Goal: Task Accomplishment & Management: Use online tool/utility

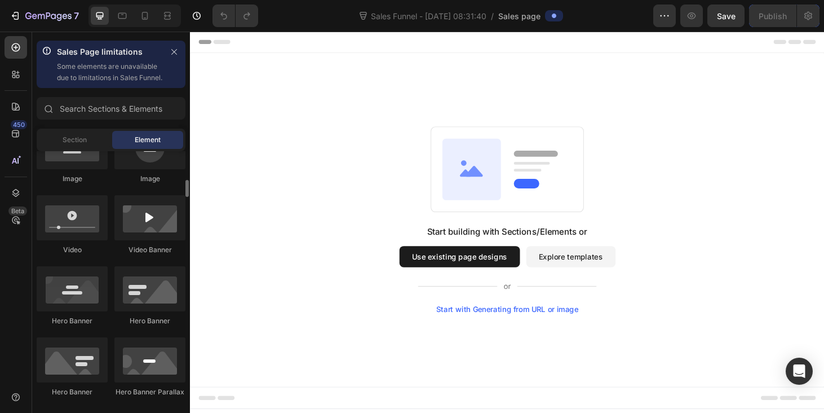
scroll to position [405, 0]
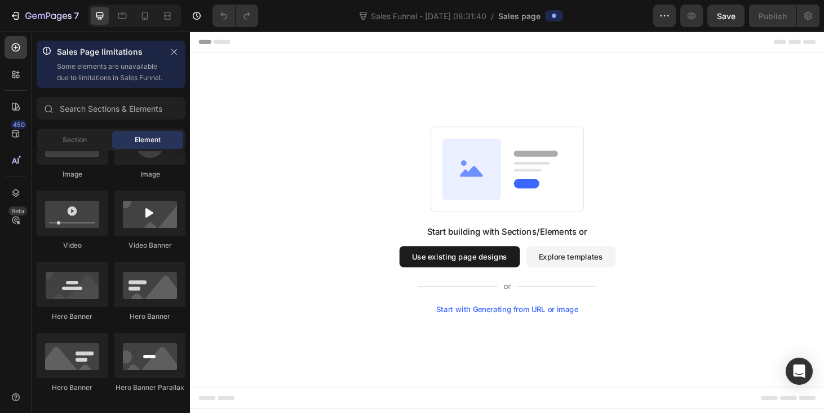
click at [488, 264] on button "Use existing page designs" at bounding box center [477, 272] width 129 height 23
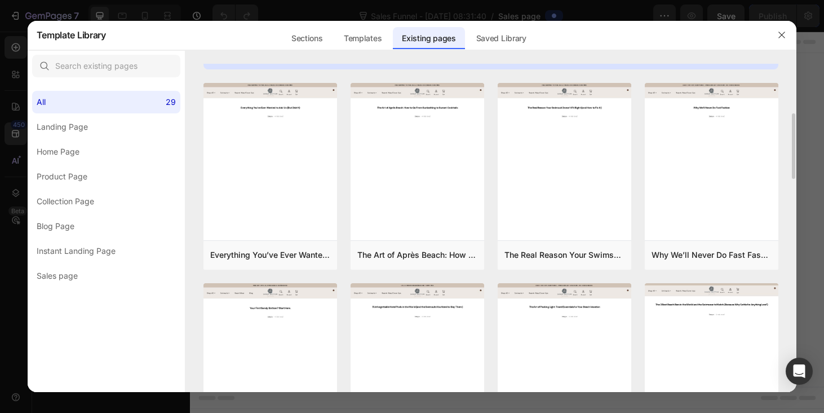
scroll to position [0, 0]
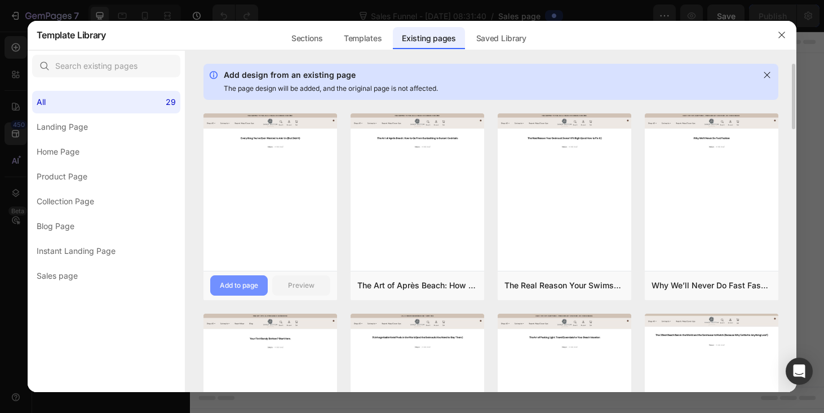
click at [252, 284] on div "Add to page" at bounding box center [239, 285] width 38 height 10
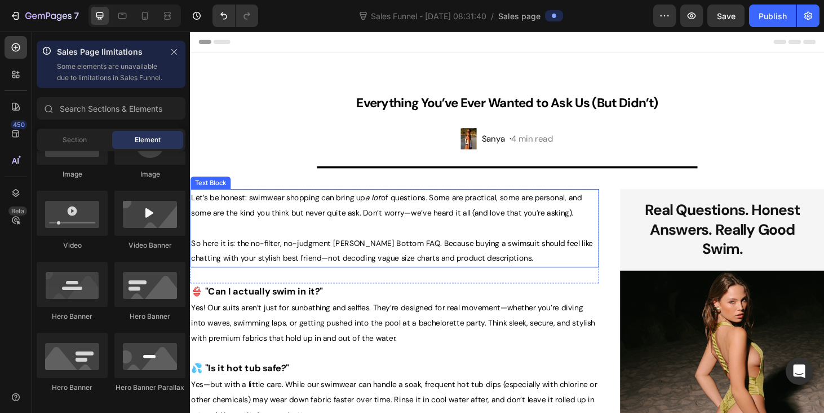
click at [399, 253] on span "So here it is: the no-filter, no-judgment [PERSON_NAME] Bottom FAQ. Because buy…" at bounding box center [405, 266] width 429 height 28
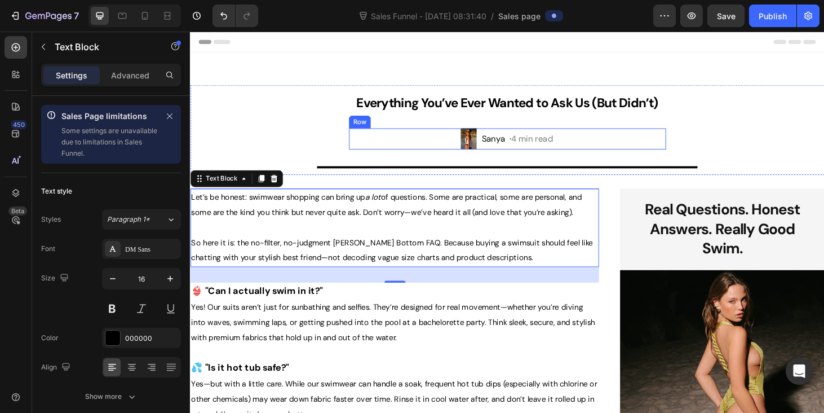
click at [466, 150] on div "Image Sanya · 4 min read Text Block Row" at bounding box center [528, 146] width 338 height 23
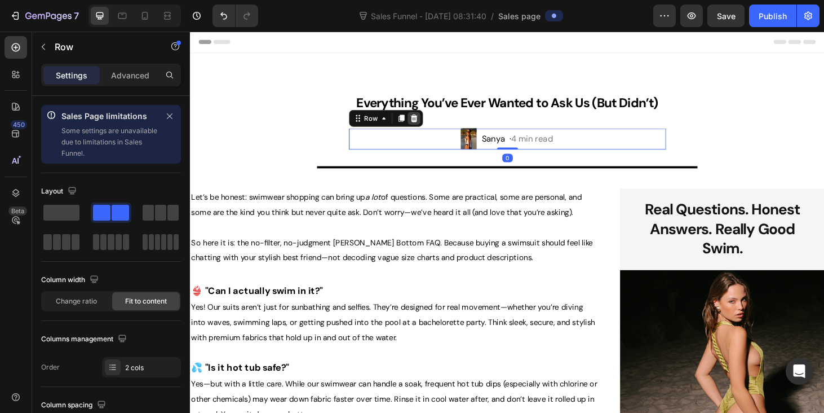
click at [430, 125] on icon at bounding box center [428, 124] width 7 height 8
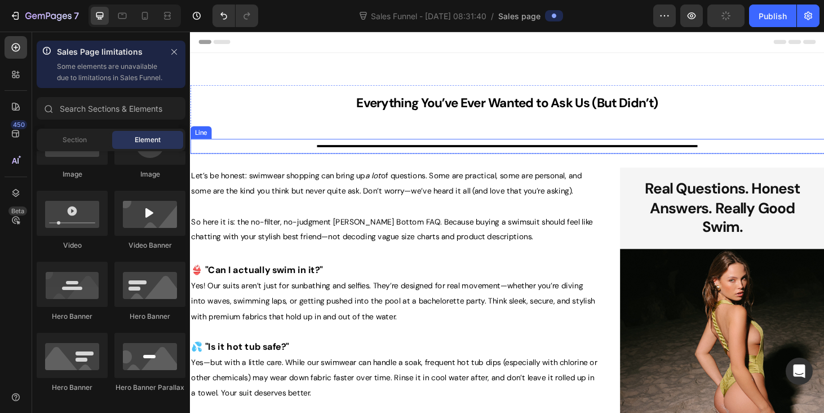
click at [440, 160] on div "Title Line" at bounding box center [528, 154] width 677 height 16
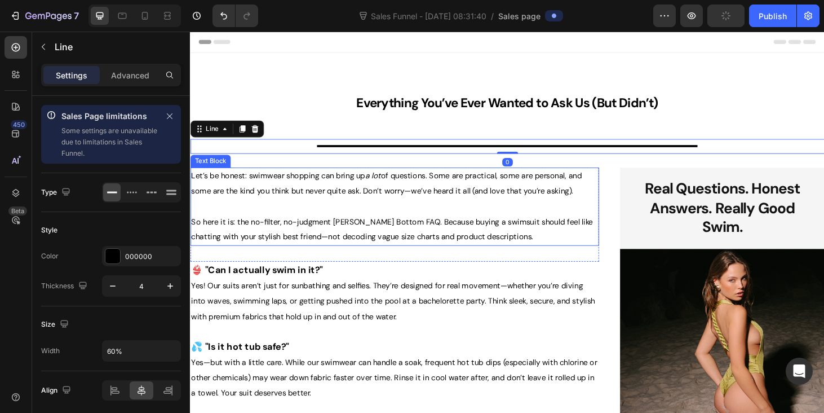
click at [279, 224] on p at bounding box center [408, 218] width 434 height 16
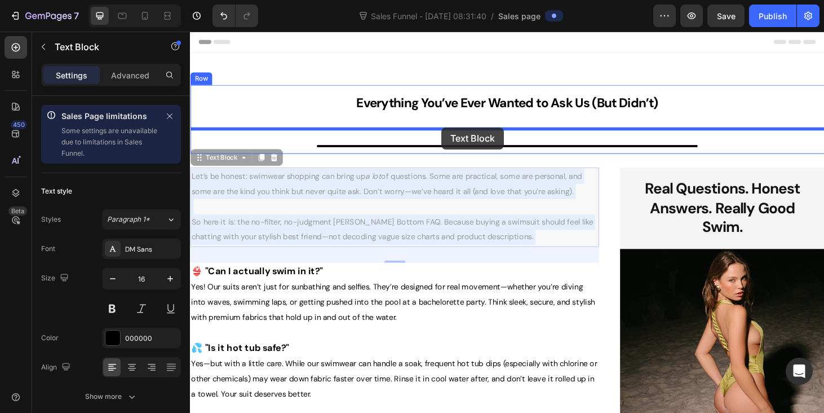
drag, startPoint x: 335, startPoint y: 215, endPoint x: 458, endPoint y: 133, distance: 147.7
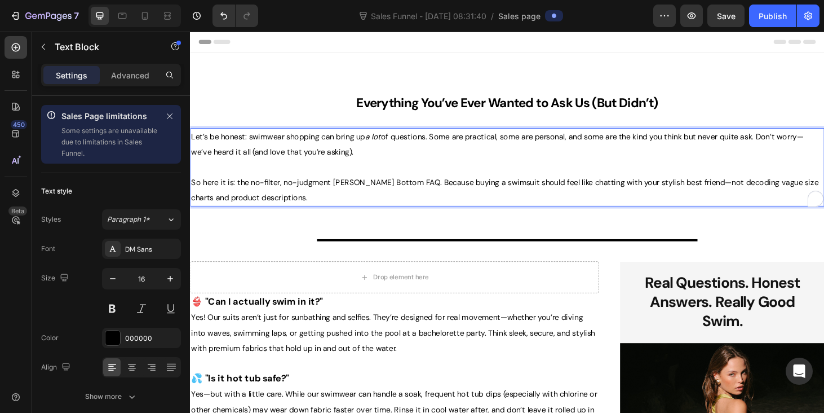
click at [413, 151] on p "Let’s be honest: swimwear shopping can bring up a lot of questions. Some are pr…" at bounding box center [528, 152] width 674 height 33
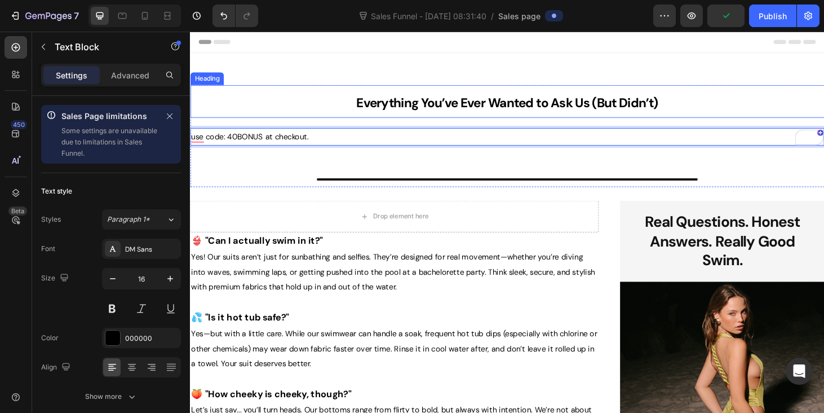
click at [442, 113] on strong "Everything You’ve Ever Wanted to Ask Us (But Didn’t)" at bounding box center [529, 107] width 322 height 17
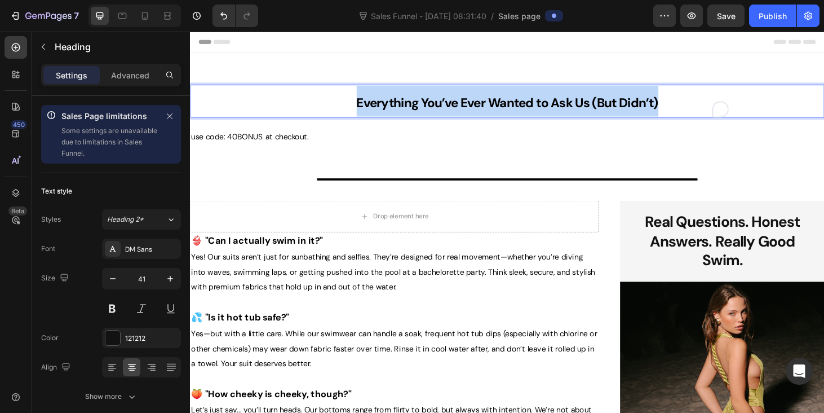
click at [442, 113] on strong "Everything You’ve Ever Wanted to Ask Us (But Didn’t)" at bounding box center [529, 107] width 322 height 17
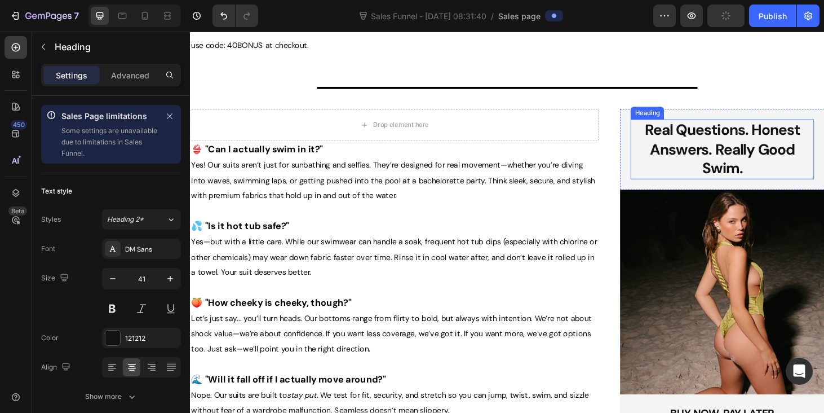
scroll to position [105, 0]
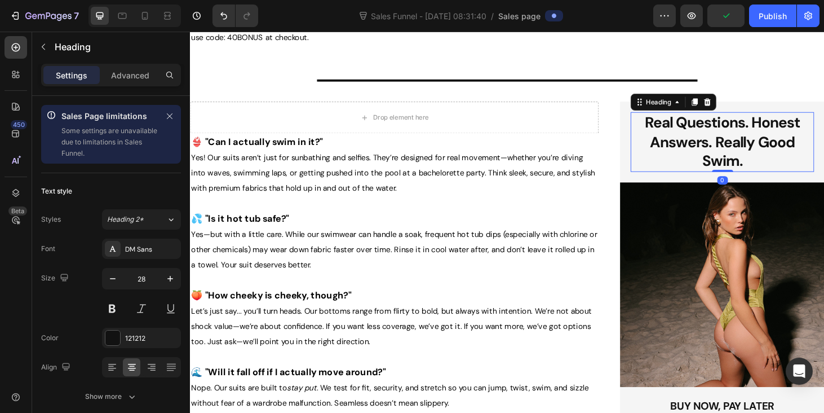
click at [737, 132] on strong "Real Questions. Honest Answers. Really Good Swim." at bounding box center [758, 149] width 166 height 62
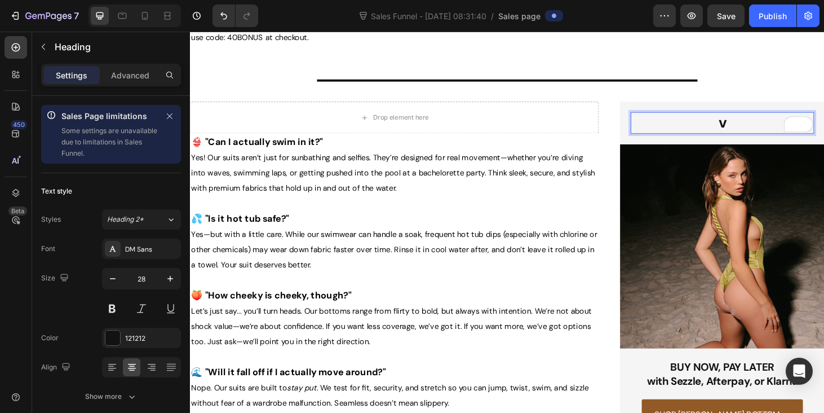
click at [748, 120] on p "v" at bounding box center [757, 129] width 193 height 20
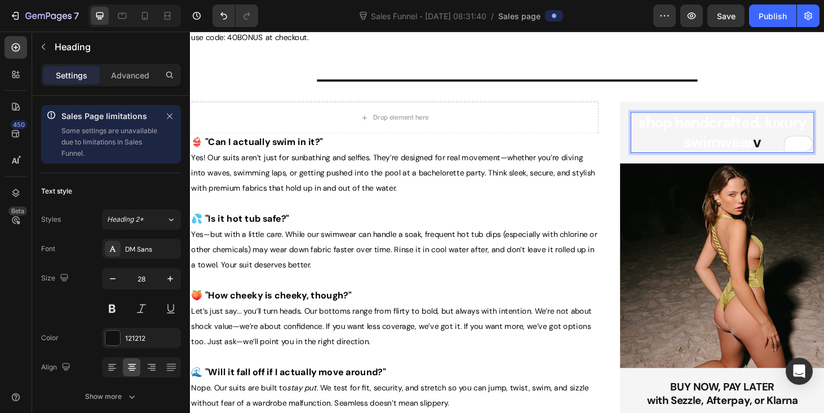
click at [746, 121] on strong "shop handcrafted, luxury swimwear" at bounding box center [757, 138] width 179 height 41
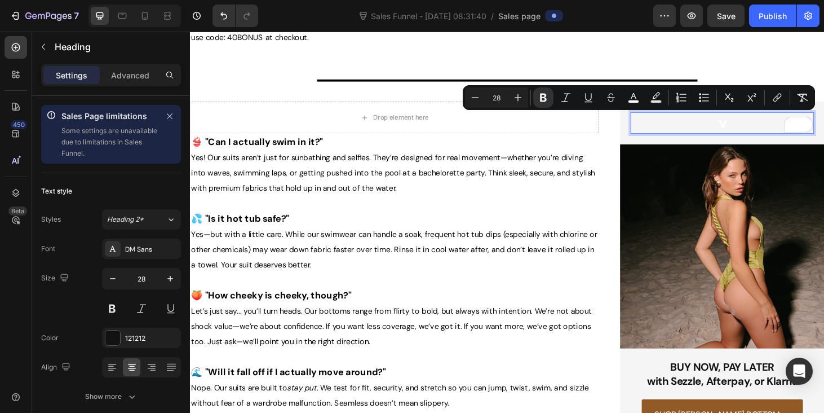
drag, startPoint x: 761, startPoint y: 132, endPoint x: 750, endPoint y: 132, distance: 11.3
click at [750, 132] on p "v" at bounding box center [757, 129] width 193 height 20
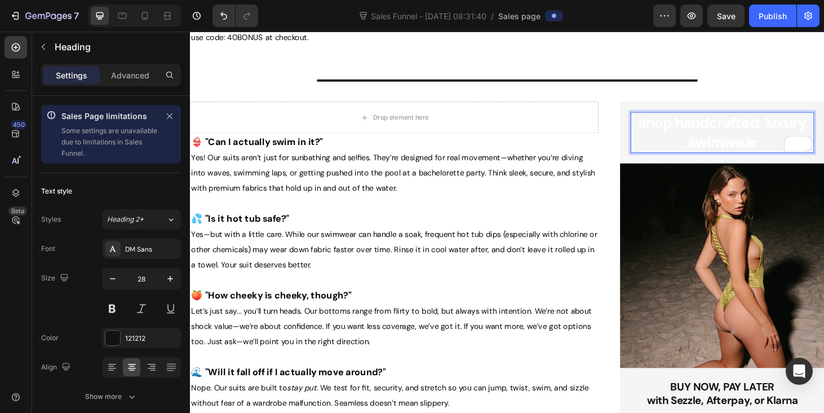
click at [750, 132] on strong "shop handcrafted, luxury swimwear" at bounding box center [757, 138] width 179 height 41
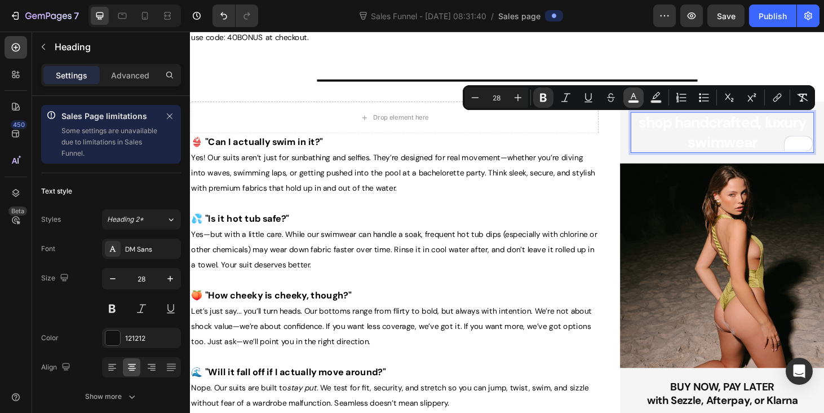
click at [633, 104] on button "color" at bounding box center [634, 97] width 20 height 20
type input "FFFFFF"
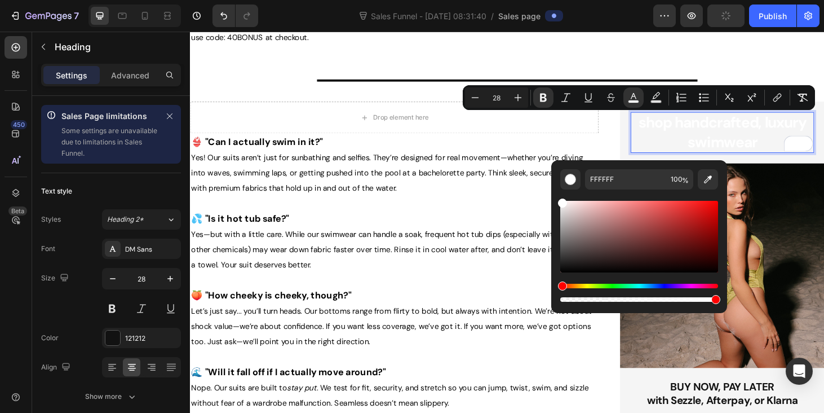
click at [567, 275] on div "Editor contextual toolbar" at bounding box center [640, 251] width 158 height 105
click at [566, 267] on div "Editor contextual toolbar" at bounding box center [640, 237] width 158 height 72
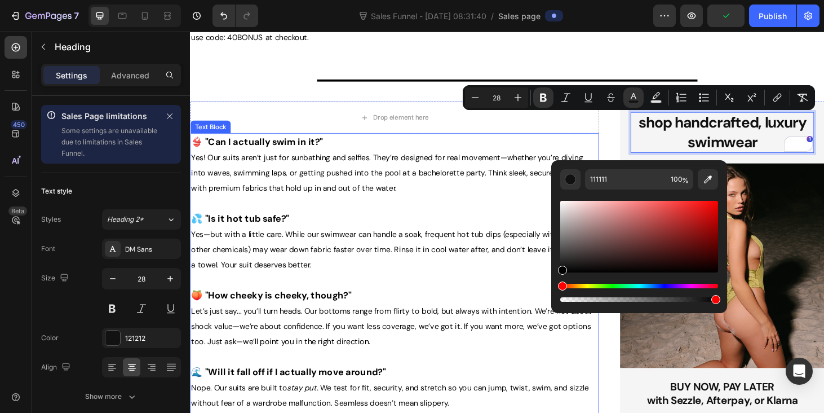
drag, startPoint x: 756, startPoint y: 298, endPoint x: 571, endPoint y: 299, distance: 184.4
type input "000000"
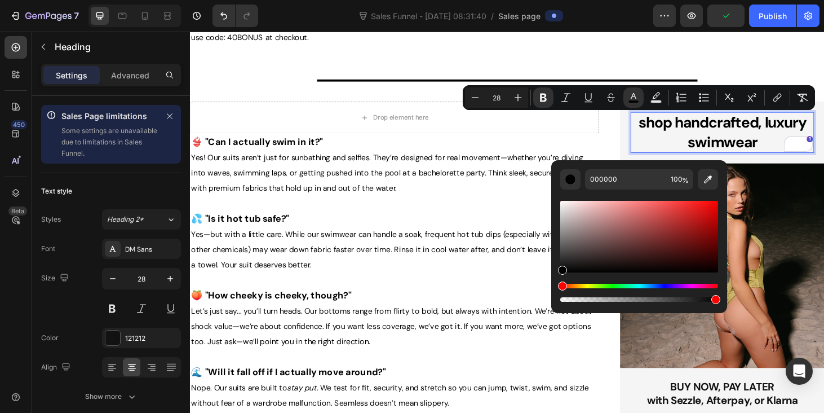
click at [707, 138] on strong "shop handcrafted, luxury swimwear" at bounding box center [757, 138] width 179 height 41
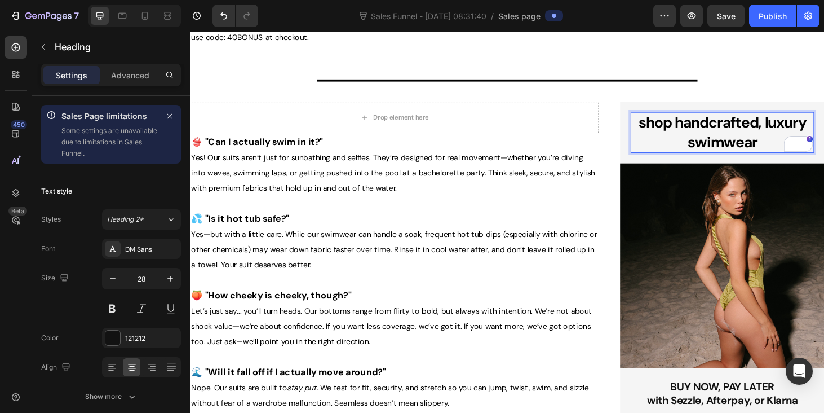
click at [673, 130] on strong "shop handcrafted, luxury swimwear" at bounding box center [757, 138] width 179 height 41
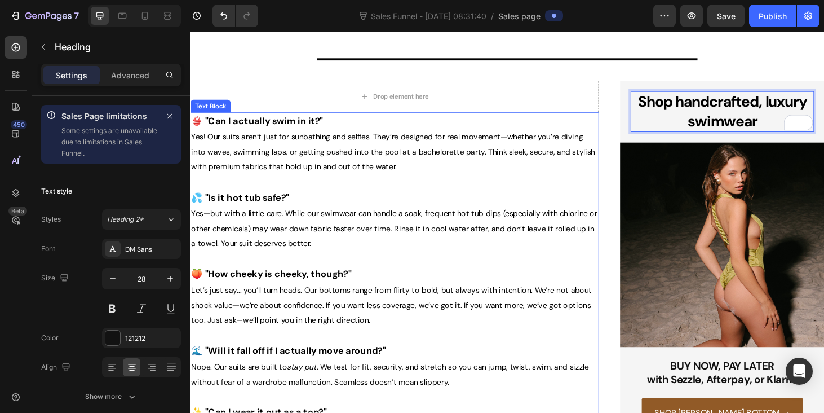
scroll to position [130, 0]
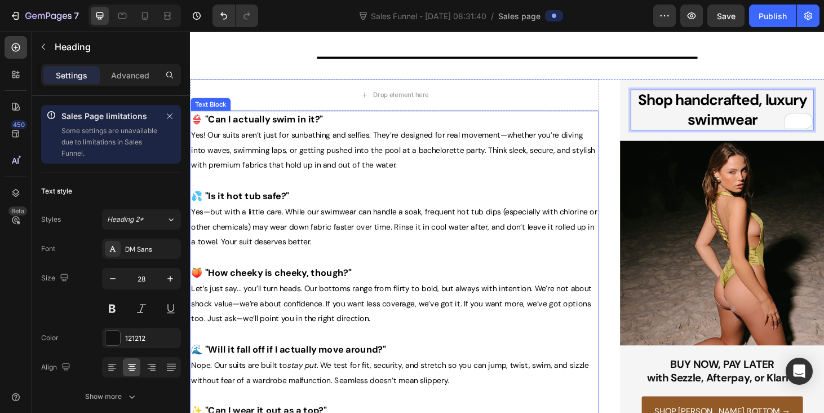
click at [425, 215] on p "💦 "Is it hot tub safe?"" at bounding box center [408, 207] width 434 height 17
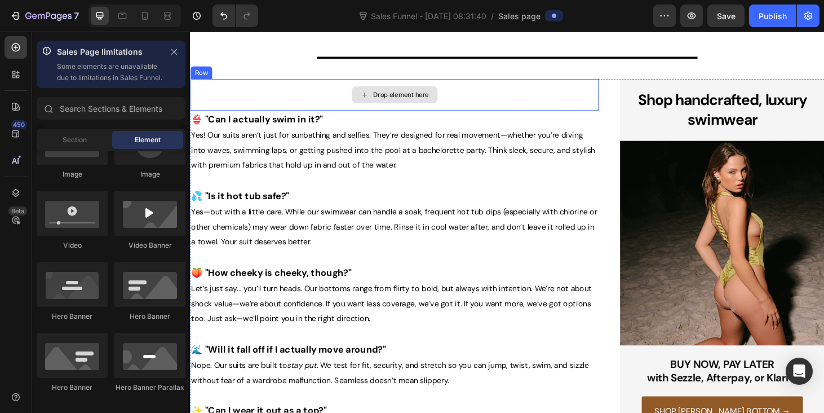
click at [416, 106] on div "Drop element here" at bounding box center [408, 99] width 91 height 18
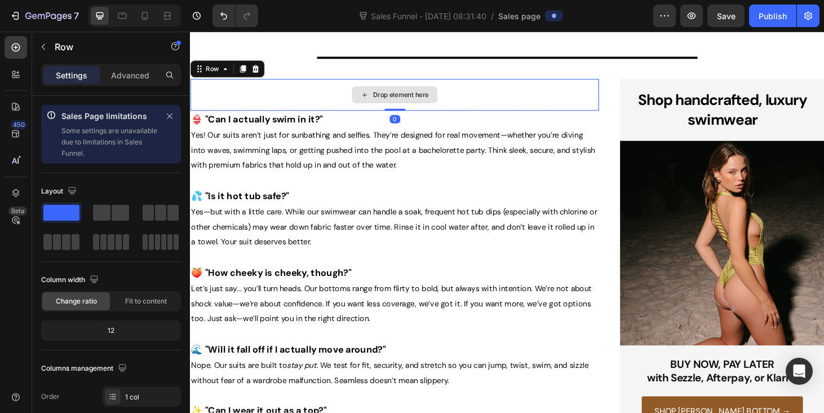
click at [251, 92] on div "Drop element here" at bounding box center [408, 99] width 436 height 34
click at [262, 73] on icon at bounding box center [259, 71] width 9 height 9
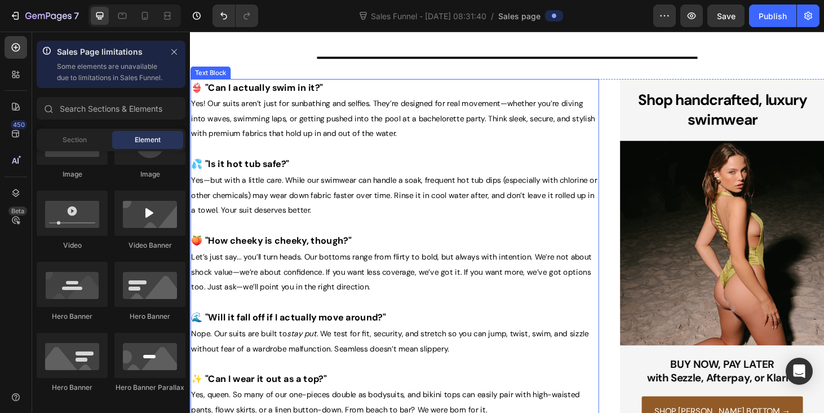
click at [263, 133] on p "Yes! Our suits aren’t just for sunbathing and selfies. They’re designed for rea…" at bounding box center [408, 124] width 434 height 48
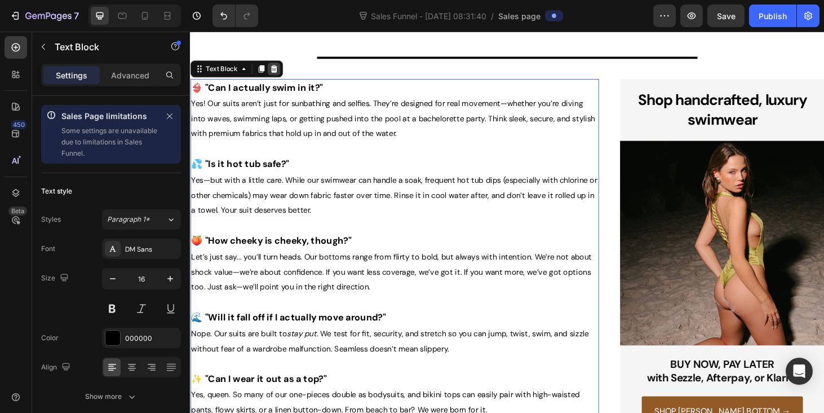
click at [279, 76] on icon at bounding box center [279, 72] width 7 height 8
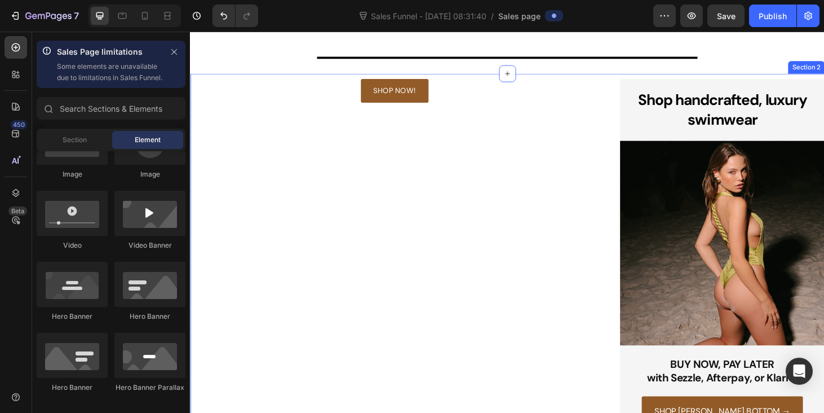
click at [321, 78] on div "SHOP NOW! Button ⁠⁠⁠⁠⁠⁠⁠ Shop handcrafted, luxury swimwear Heading Row Image BU…" at bounding box center [528, 392] width 677 height 631
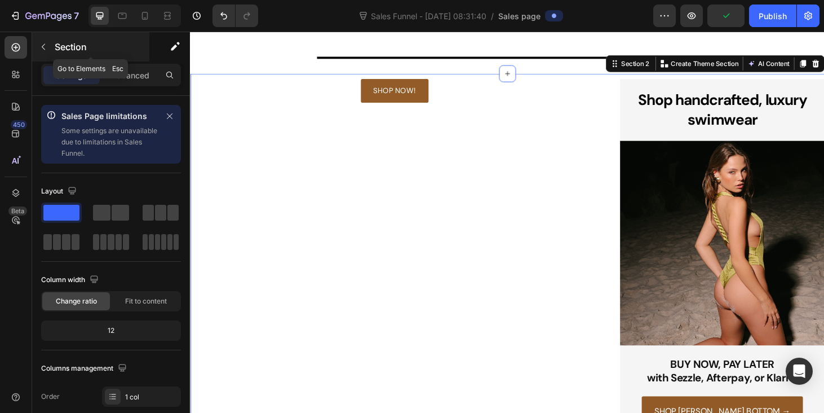
click at [48, 45] on button "button" at bounding box center [43, 47] width 18 height 18
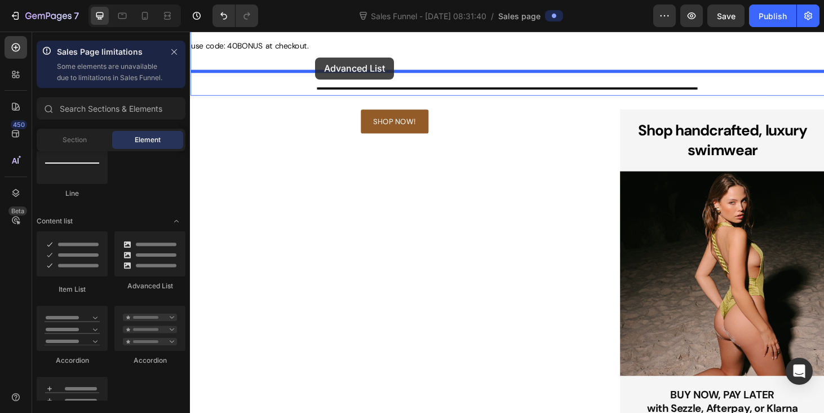
scroll to position [45, 0]
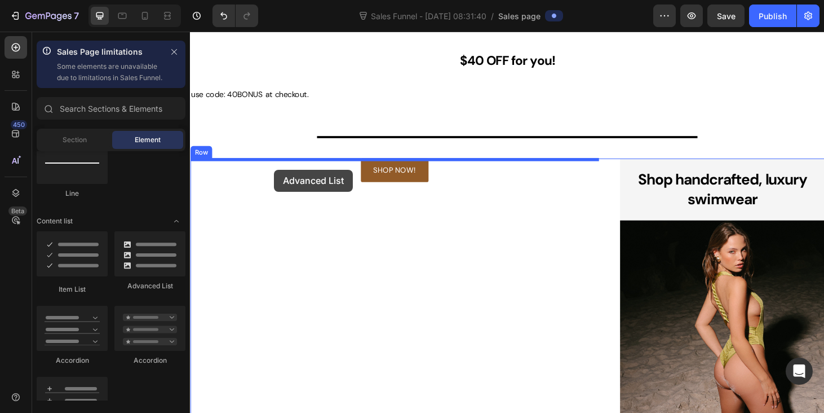
drag, startPoint x: 323, startPoint y: 306, endPoint x: 280, endPoint y: 178, distance: 135.7
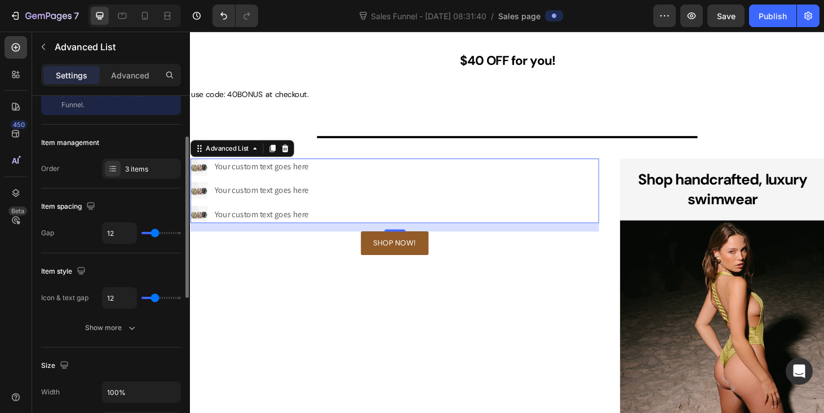
scroll to position [63, 0]
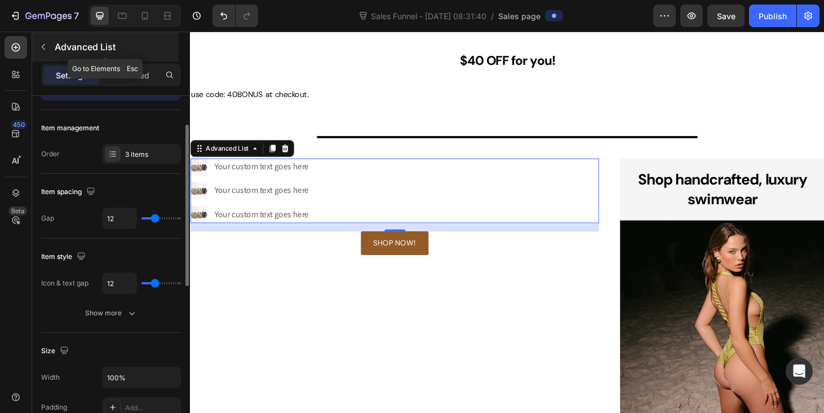
click at [44, 45] on icon "button" at bounding box center [43, 46] width 9 height 9
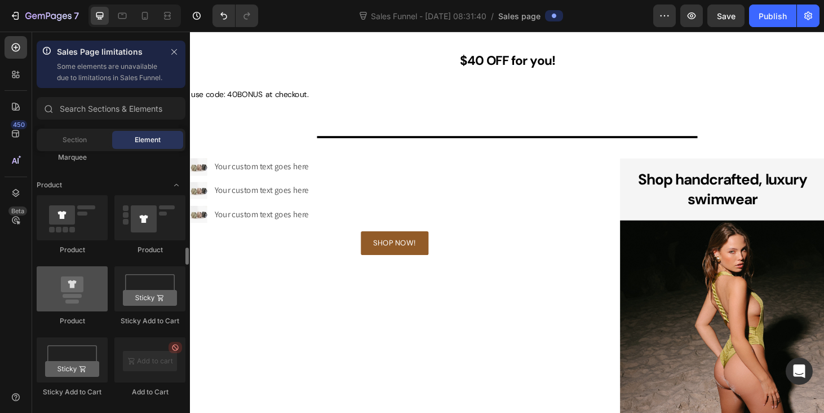
scroll to position [1422, 0]
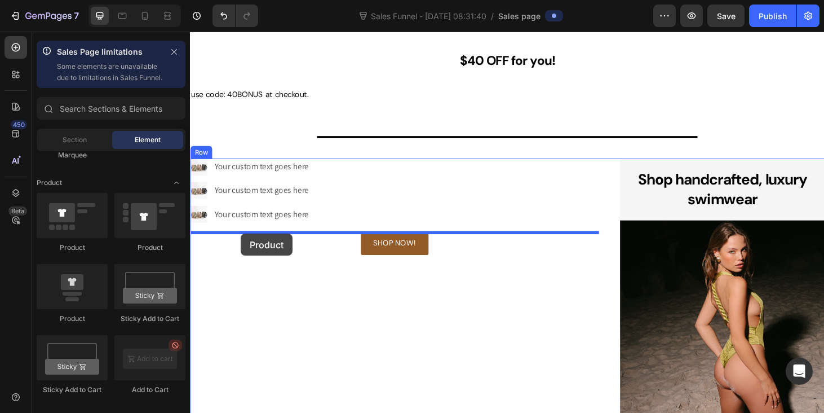
drag, startPoint x: 270, startPoint y: 348, endPoint x: 244, endPoint y: 246, distance: 104.8
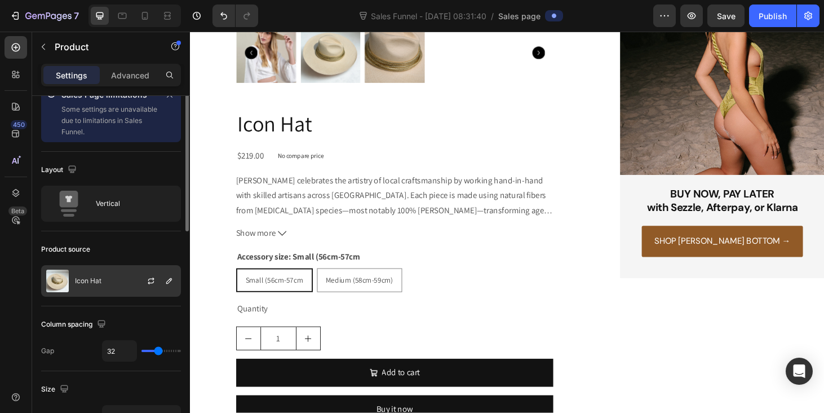
scroll to position [0, 0]
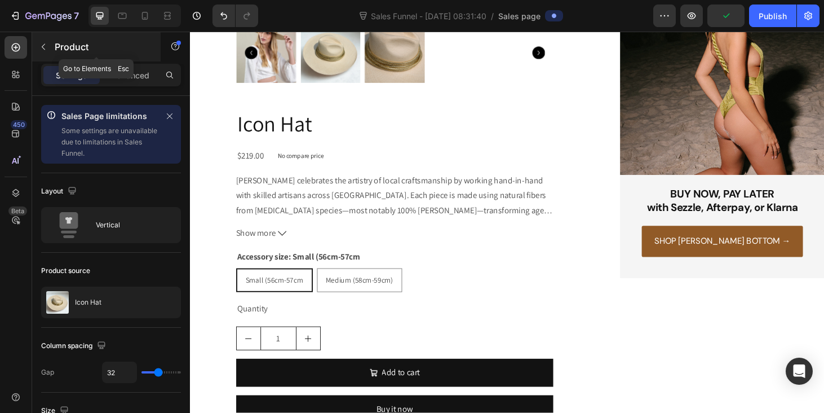
click at [42, 52] on button "button" at bounding box center [43, 47] width 18 height 18
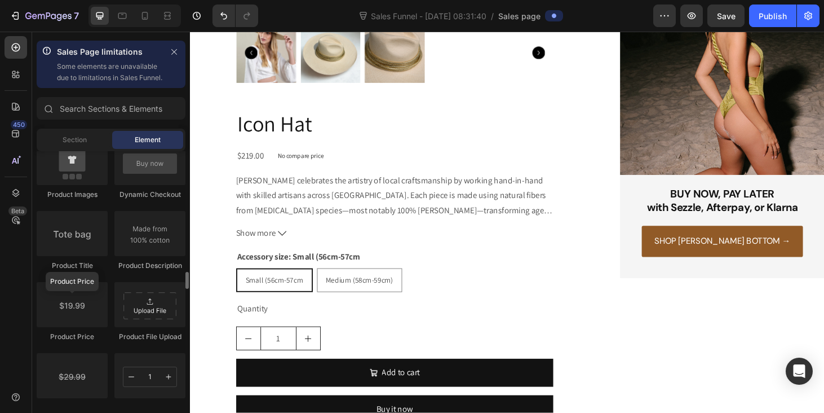
scroll to position [1761, 0]
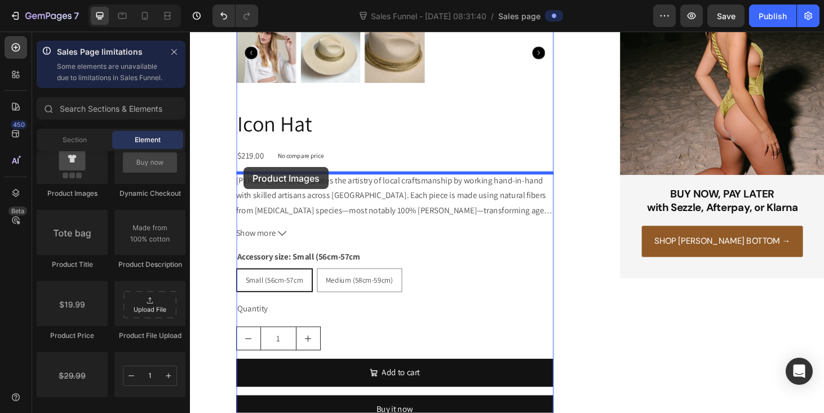
drag, startPoint x: 261, startPoint y: 214, endPoint x: 245, endPoint y: 175, distance: 42.0
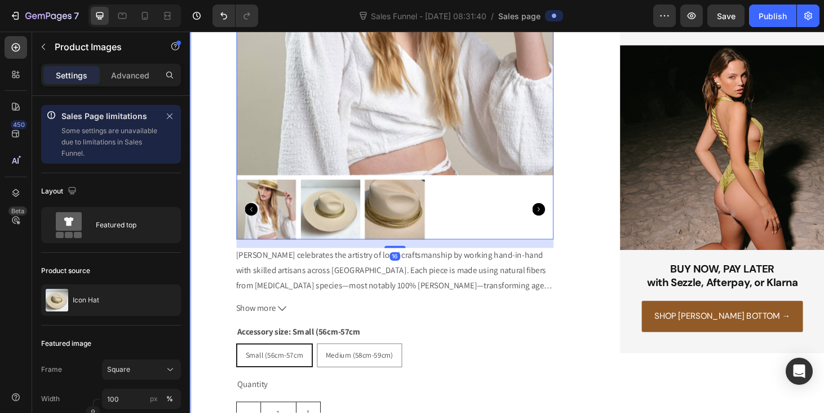
scroll to position [953, 0]
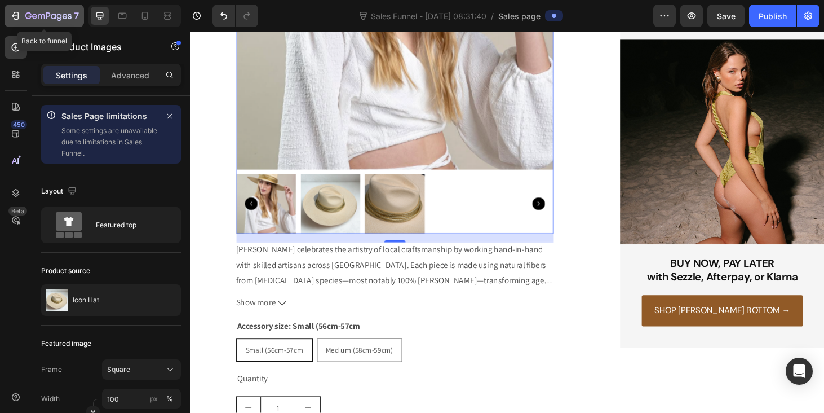
click at [16, 16] on icon "button" at bounding box center [15, 15] width 11 height 11
